Goal: Find specific page/section: Find specific page/section

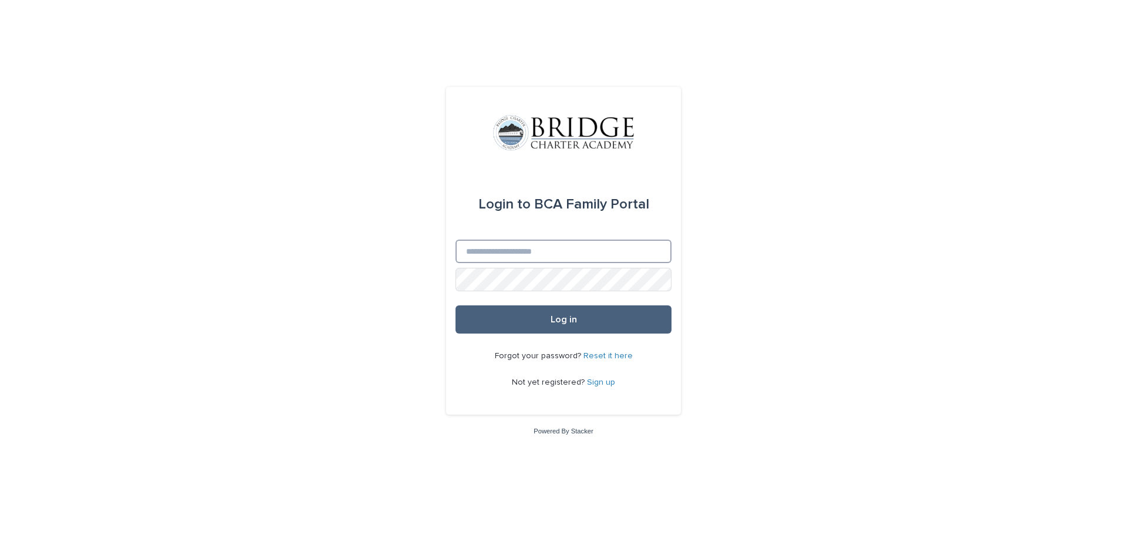
type input "**********"
click at [555, 330] on button "Log in" at bounding box center [563, 319] width 216 height 28
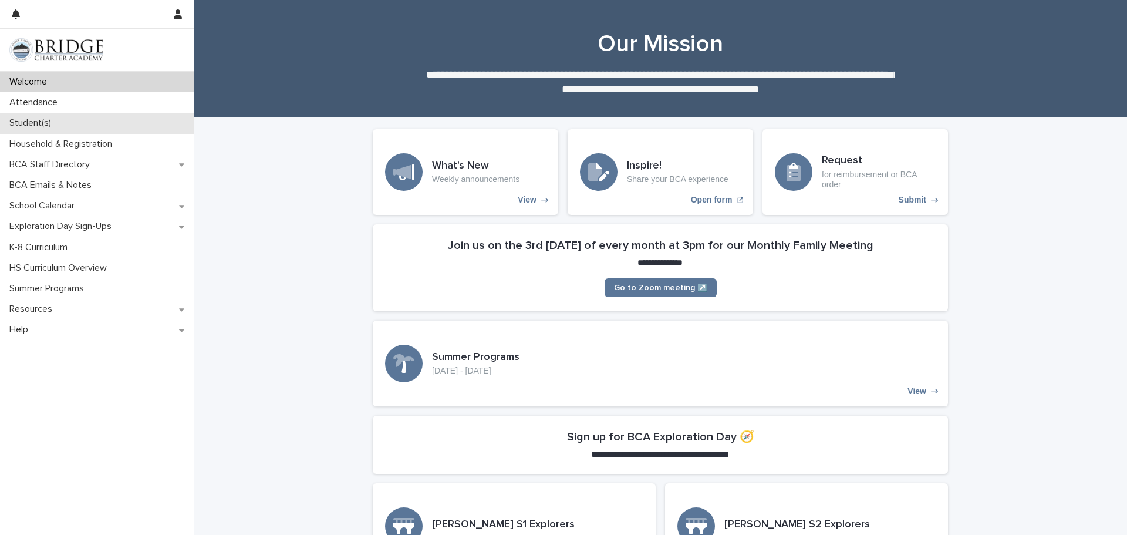
click at [35, 123] on p "Student(s)" at bounding box center [33, 122] width 56 height 11
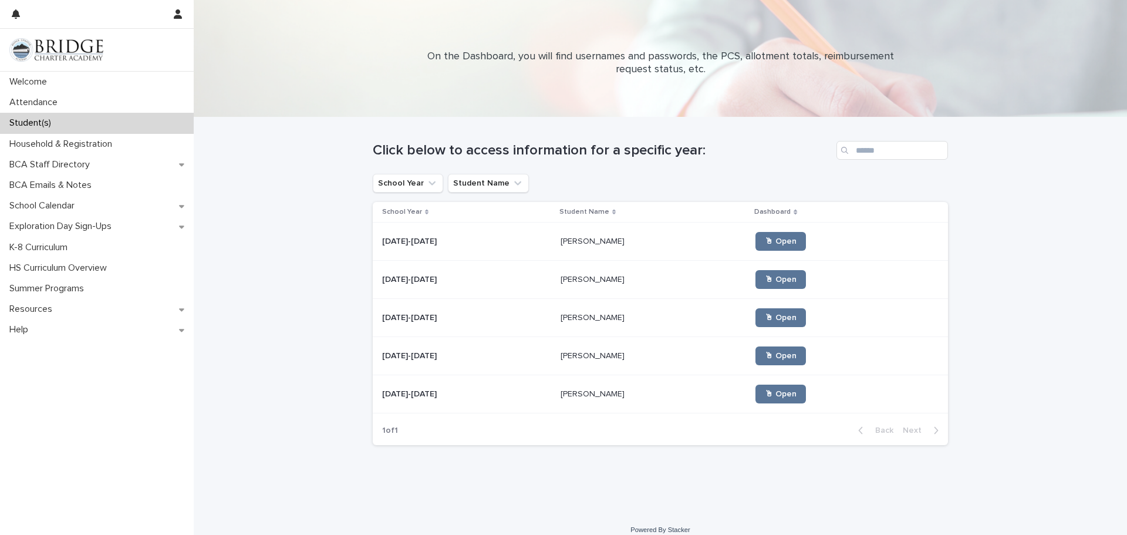
click at [569, 279] on p "[PERSON_NAME]" at bounding box center [594, 278] width 66 height 12
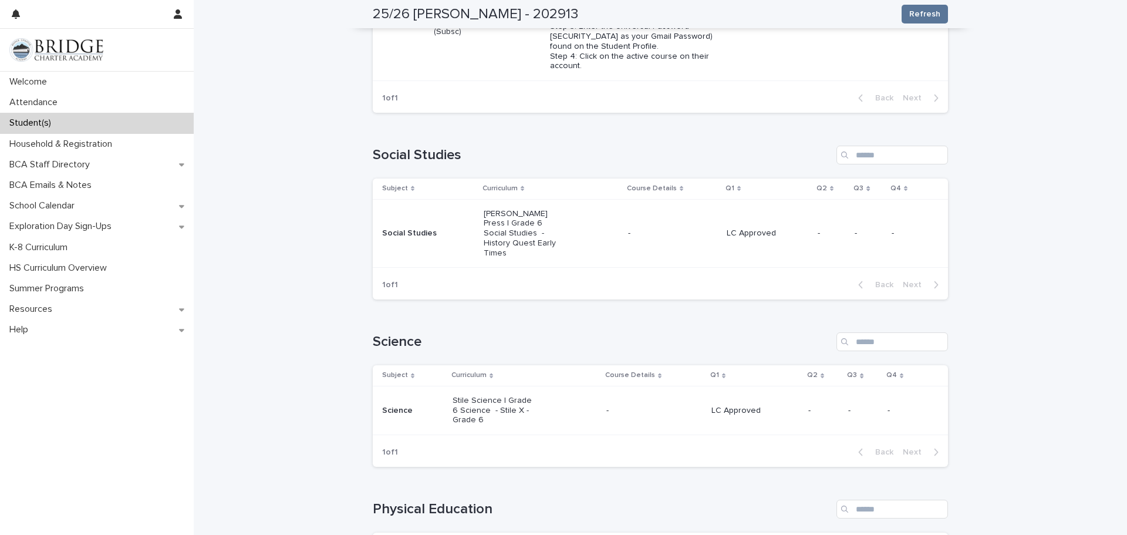
scroll to position [563, 0]
click at [742, 238] on p "LC Approved" at bounding box center [768, 233] width 82 height 10
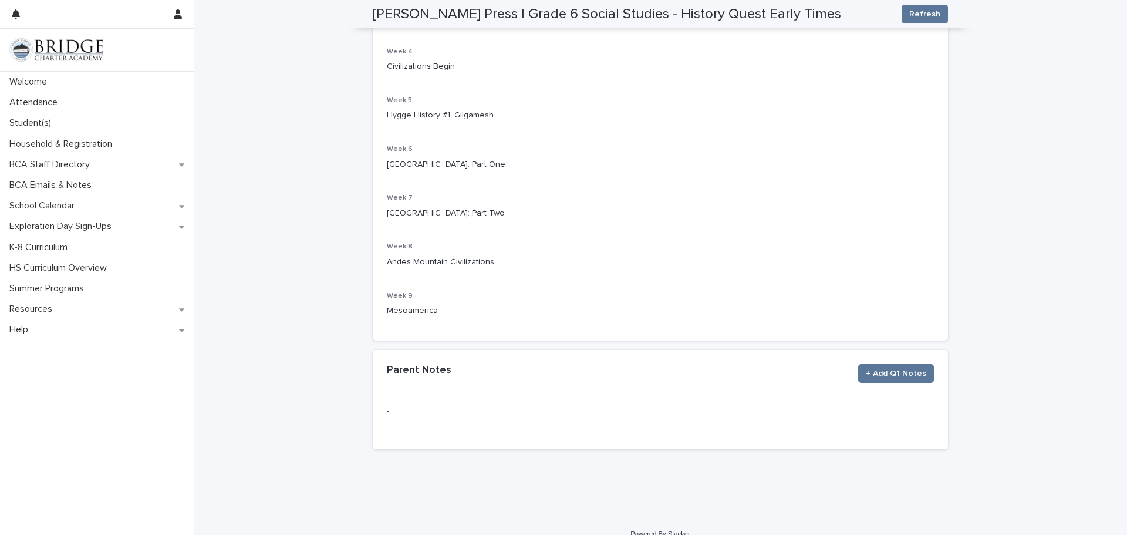
scroll to position [347, 0]
